Goal: Task Accomplishment & Management: Manage account settings

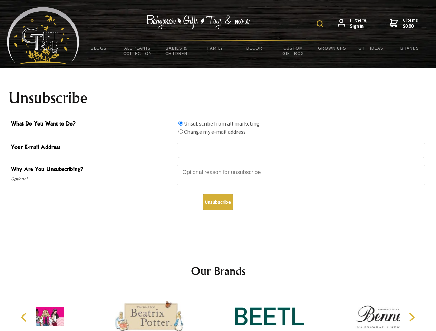
click at [321, 24] on img at bounding box center [319, 23] width 7 height 7
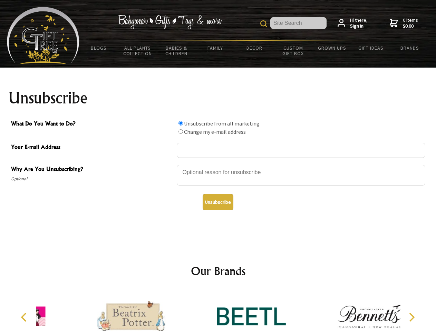
click at [218, 165] on div at bounding box center [301, 176] width 248 height 24
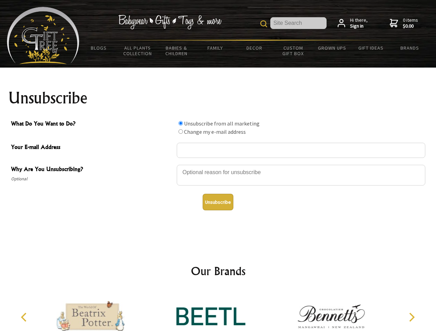
click at [180, 123] on input "What Do You Want to Do?" at bounding box center [180, 123] width 4 height 4
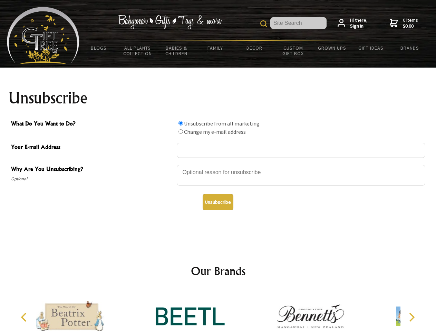
click at [180, 131] on input "What Do You Want to Do?" at bounding box center [180, 131] width 4 height 4
radio input "true"
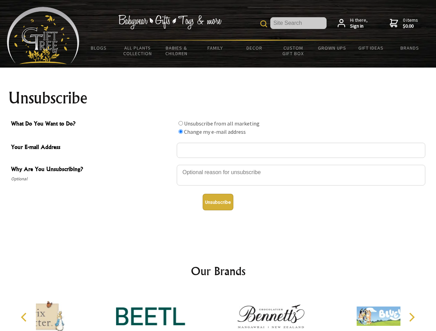
click at [218, 202] on button "Unsubscribe" at bounding box center [217, 202] width 31 height 17
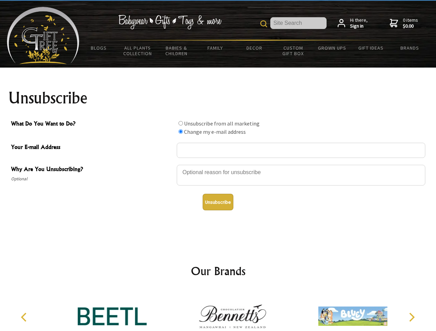
click at [218, 311] on img at bounding box center [232, 316] width 69 height 52
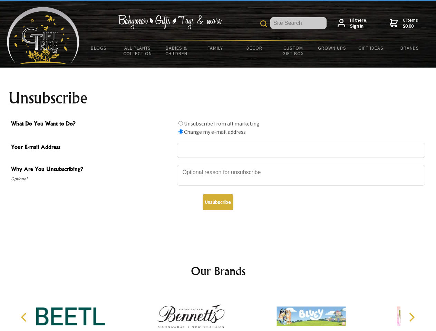
click at [25, 317] on icon "Previous" at bounding box center [24, 317] width 9 height 9
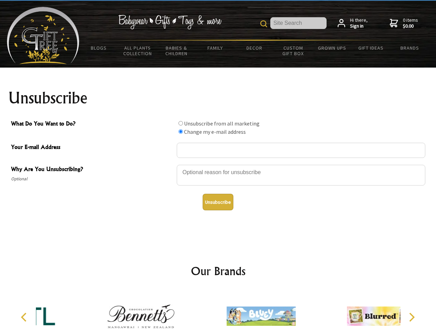
click at [411, 317] on icon "Next" at bounding box center [410, 317] width 9 height 9
